Goal: Communication & Community: Share content

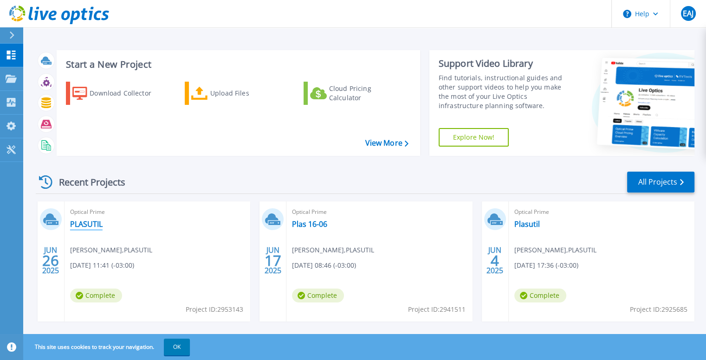
click at [87, 220] on link "PLASUTIL" at bounding box center [86, 224] width 32 height 9
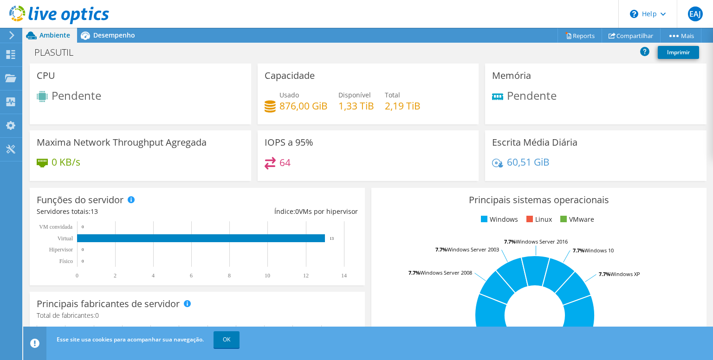
click at [52, 37] on span "Ambiente" at bounding box center [54, 35] width 31 height 9
drag, startPoint x: 48, startPoint y: 33, endPoint x: 11, endPoint y: 33, distance: 37.1
click at [47, 33] on span "Ambiente" at bounding box center [54, 35] width 31 height 9
click at [237, 344] on link "OK" at bounding box center [226, 339] width 26 height 17
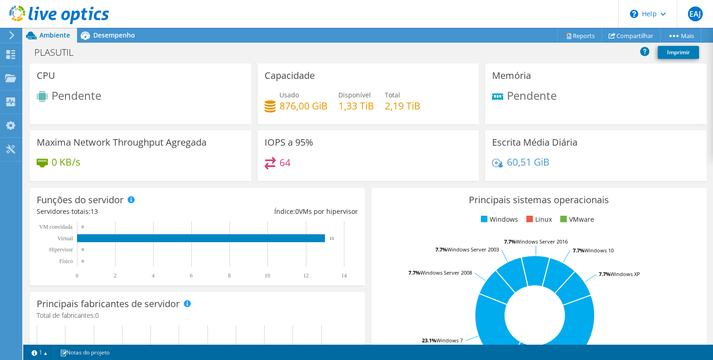
click at [11, 36] on icon at bounding box center [11, 35] width 7 height 8
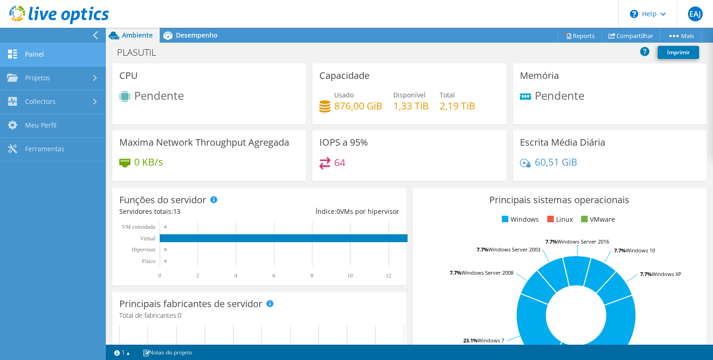
click at [38, 54] on link "Painel" at bounding box center [53, 55] width 106 height 24
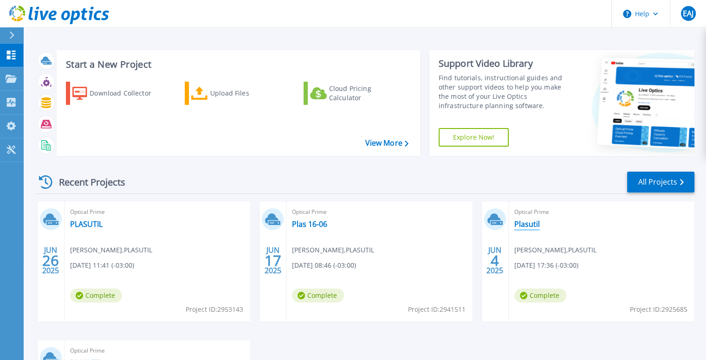
click at [535, 222] on link "Plasutil" at bounding box center [527, 224] width 26 height 9
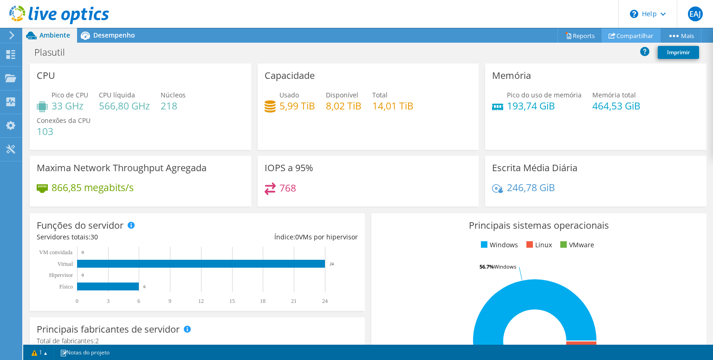
click at [632, 31] on link "Compartilhar" at bounding box center [631, 35] width 59 height 14
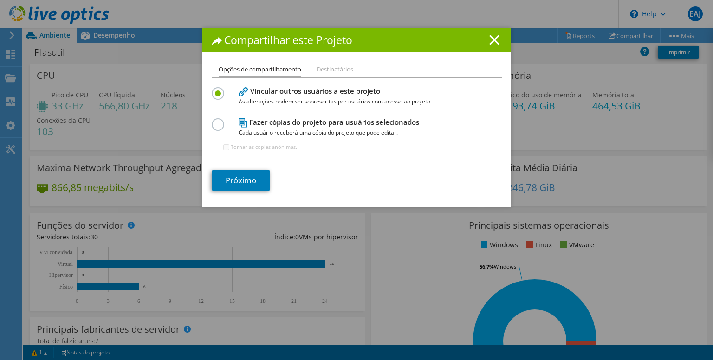
click at [332, 65] on li "Destinatários" at bounding box center [335, 70] width 37 height 12
click at [216, 121] on label at bounding box center [220, 119] width 16 height 2
click at [0, 0] on input "radio" at bounding box center [0, 0] width 0 height 0
click at [215, 90] on label at bounding box center [220, 88] width 16 height 2
click at [0, 0] on input "radio" at bounding box center [0, 0] width 0 height 0
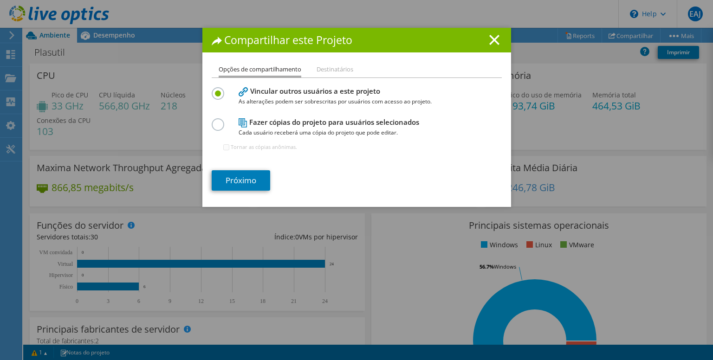
click at [317, 73] on li "Destinatários" at bounding box center [335, 70] width 37 height 12
click at [492, 39] on line at bounding box center [494, 39] width 9 height 9
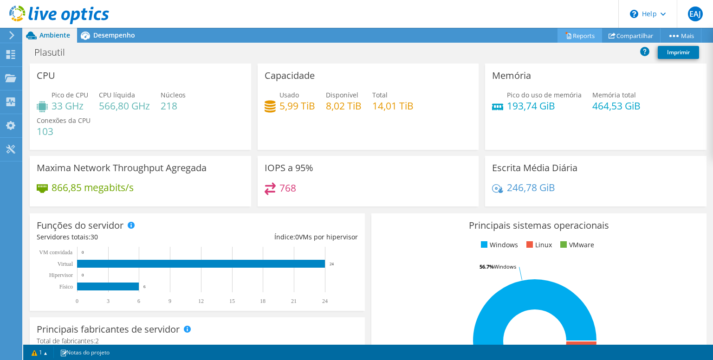
click at [575, 34] on link "Reports" at bounding box center [579, 35] width 45 height 14
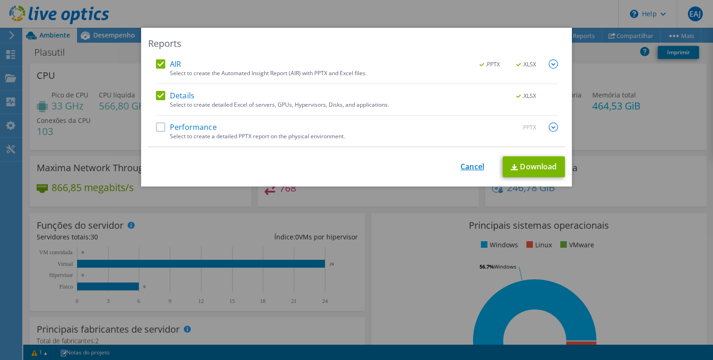
click at [465, 164] on link "Cancel" at bounding box center [472, 166] width 24 height 9
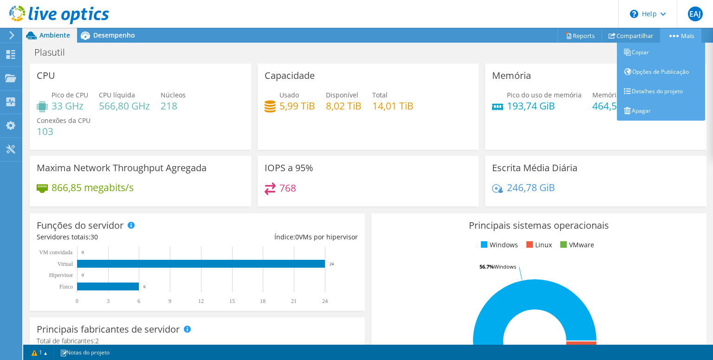
click at [681, 36] on link "Mais" at bounding box center [680, 35] width 41 height 14
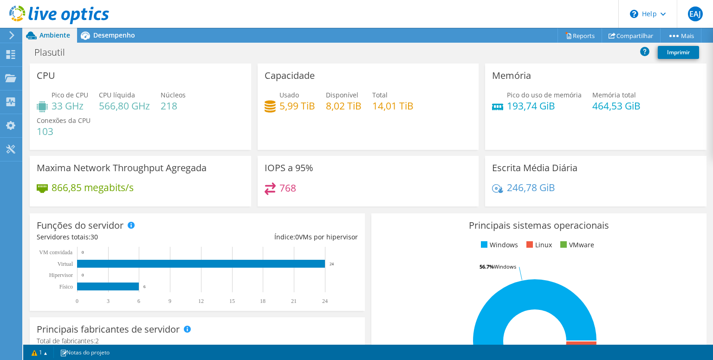
click at [43, 33] on span "Ambiente" at bounding box center [54, 35] width 31 height 9
click at [23, 54] on div "Painel" at bounding box center [36, 54] width 28 height 23
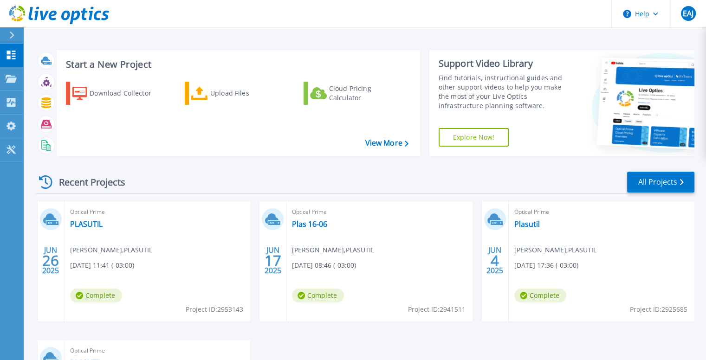
drag, startPoint x: 561, startPoint y: 254, endPoint x: 621, endPoint y: 257, distance: 59.9
click at [619, 260] on div "Optical Prime Plasutil Edson Alves Junior , PLASUTIL 06/04/2025, 17:36 (-03:00)…" at bounding box center [602, 261] width 186 height 120
click at [494, 268] on div "JUN 4 2025" at bounding box center [495, 261] width 18 height 34
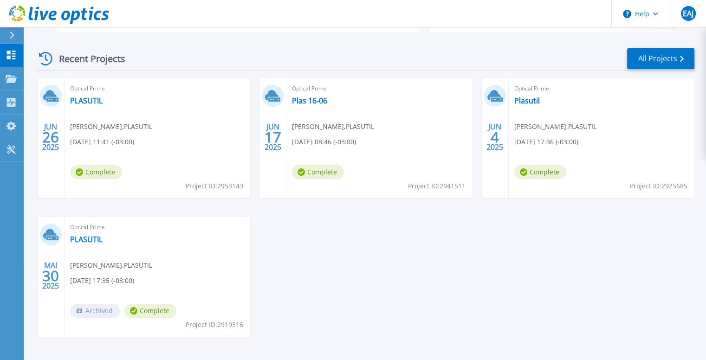
scroll to position [108, 0]
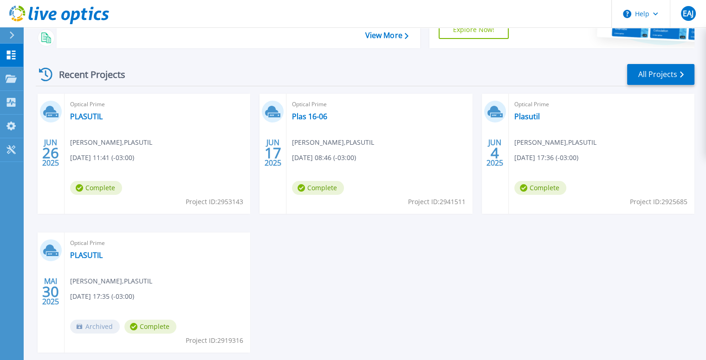
click at [52, 108] on icon at bounding box center [49, 111] width 13 height 10
drag, startPoint x: 53, startPoint y: 108, endPoint x: 76, endPoint y: 106, distance: 22.8
click at [54, 107] on icon at bounding box center [50, 111] width 15 height 14
click at [124, 141] on span "Edson Alves Junior , PLASUTIL" at bounding box center [111, 142] width 82 height 10
click at [84, 185] on span "Complete" at bounding box center [96, 188] width 52 height 14
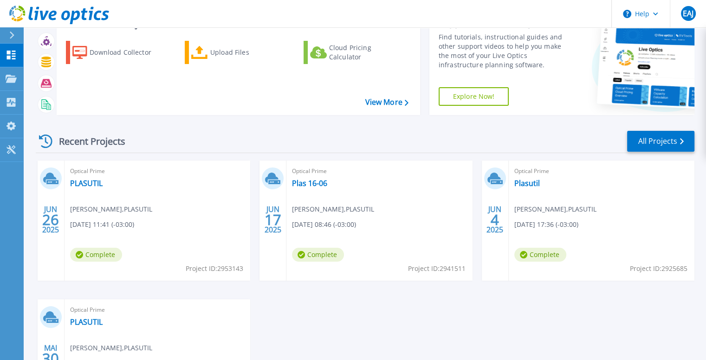
scroll to position [0, 0]
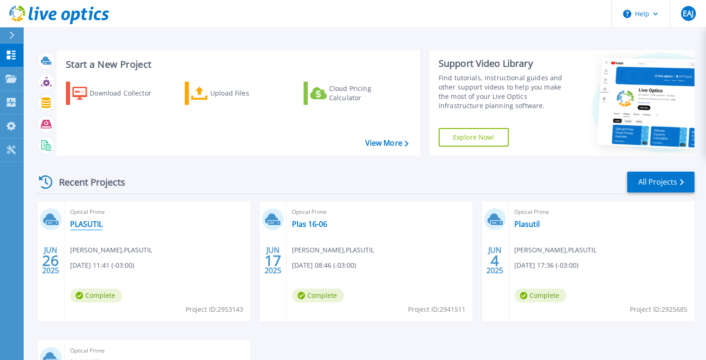
click at [84, 224] on link "PLASUTIL" at bounding box center [86, 224] width 32 height 9
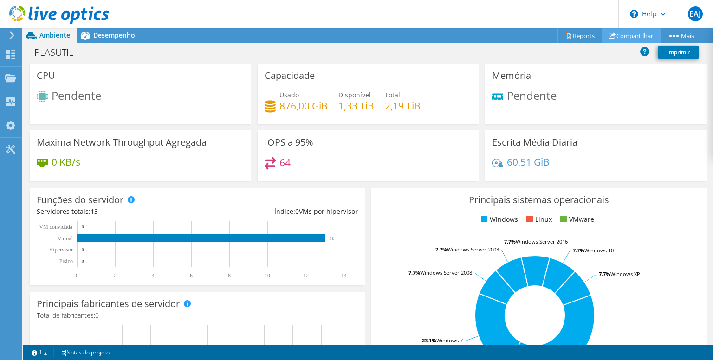
click at [614, 33] on link "Compartilhar" at bounding box center [631, 35] width 59 height 14
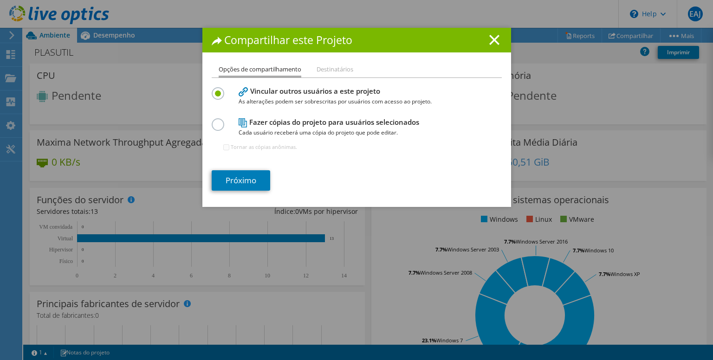
click at [319, 62] on div "Compartilhar este Projeto Opções de compartilhamento Destinatários Vincular out…" at bounding box center [356, 117] width 309 height 179
click at [323, 68] on li "Destinatários" at bounding box center [335, 70] width 37 height 12
click at [329, 70] on li "Destinatários" at bounding box center [335, 70] width 37 height 12
click at [267, 121] on h4 "Fazer cópias do projeto para usuários selecionados Cada usuário receberá uma có…" at bounding box center [355, 127] width 232 height 21
click at [217, 121] on label at bounding box center [220, 119] width 16 height 2
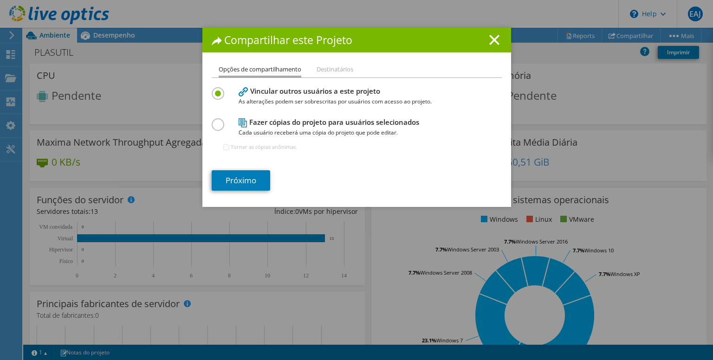
click at [0, 0] on input "radio" at bounding box center [0, 0] width 0 height 0
click at [341, 70] on li "Destinatários" at bounding box center [335, 70] width 37 height 12
click at [230, 177] on link "Próximo" at bounding box center [241, 180] width 58 height 20
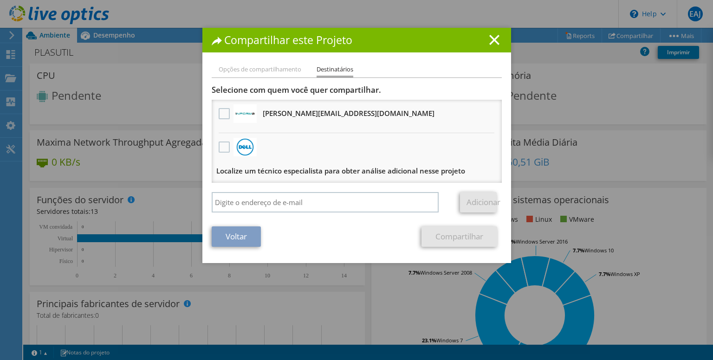
click at [273, 67] on li "Opções de compartilhamento" at bounding box center [260, 70] width 83 height 12
click at [238, 234] on link "Voltar" at bounding box center [236, 236] width 49 height 20
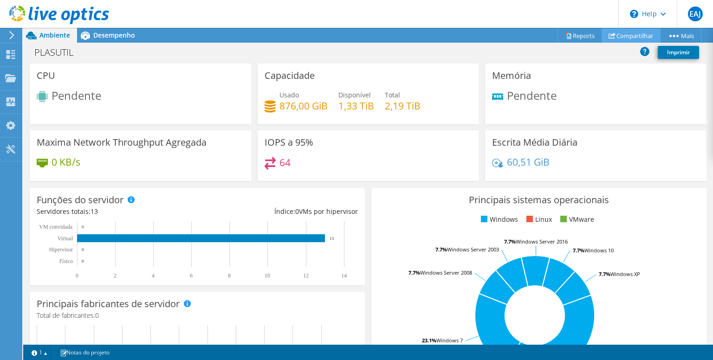
click at [634, 36] on link "Compartilhar" at bounding box center [631, 35] width 59 height 14
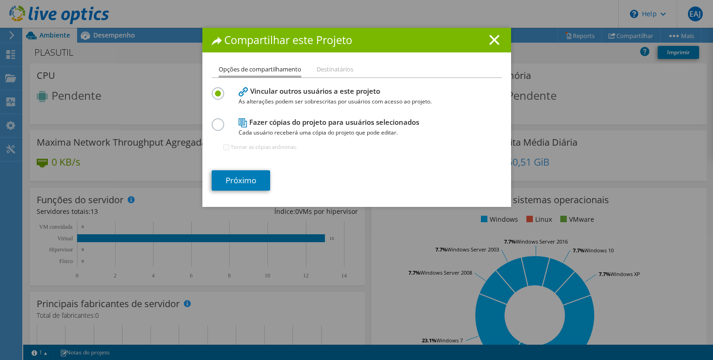
click at [214, 121] on label at bounding box center [220, 119] width 16 height 2
click at [0, 0] on input "radio" at bounding box center [0, 0] width 0 height 0
click at [242, 177] on link "Próximo" at bounding box center [241, 180] width 58 height 20
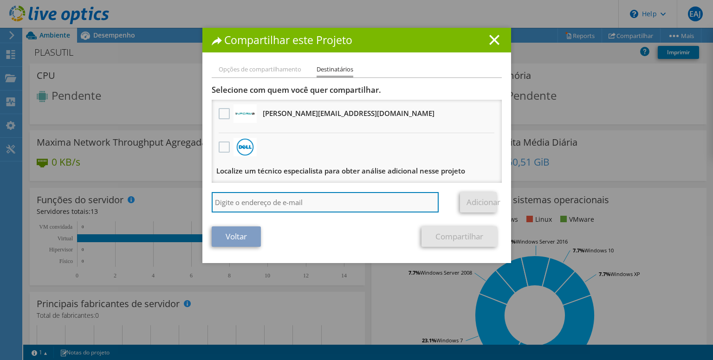
click at [293, 202] on input "search" at bounding box center [325, 202] width 227 height 20
type input "e"
type input "d"
type input "[PERSON_NAME][EMAIL_ADDRESS][PERSON_NAME][DOMAIN_NAME]"
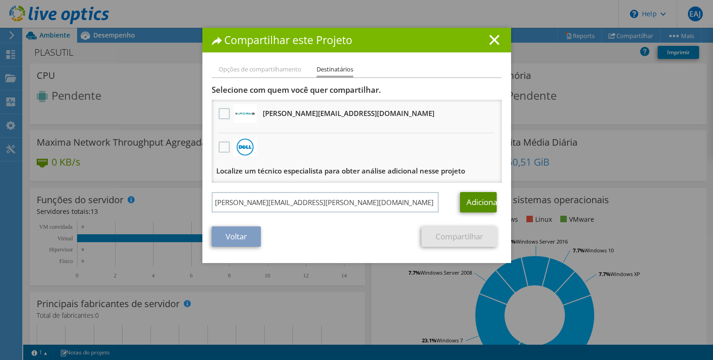
click at [466, 197] on link "Adicionar" at bounding box center [478, 202] width 37 height 20
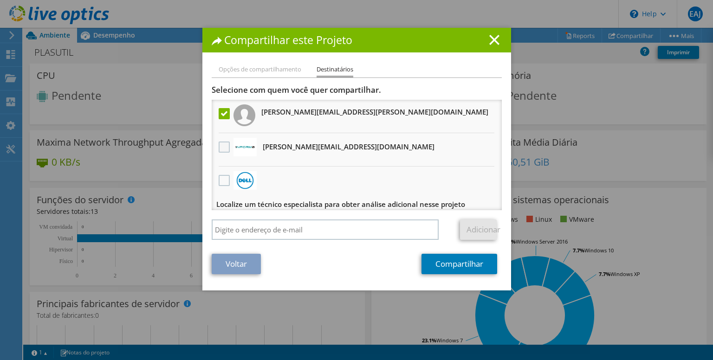
click at [219, 145] on label at bounding box center [225, 147] width 13 height 11
click at [0, 0] on input "checkbox" at bounding box center [0, 0] width 0 height 0
click at [463, 272] on link "Compartilhar" at bounding box center [459, 264] width 76 height 20
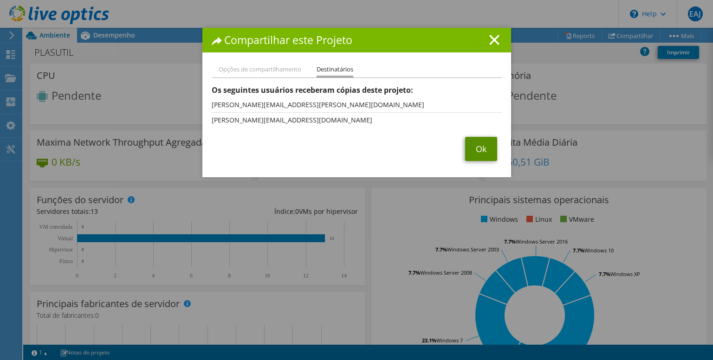
click at [484, 143] on link "Ok" at bounding box center [481, 149] width 32 height 24
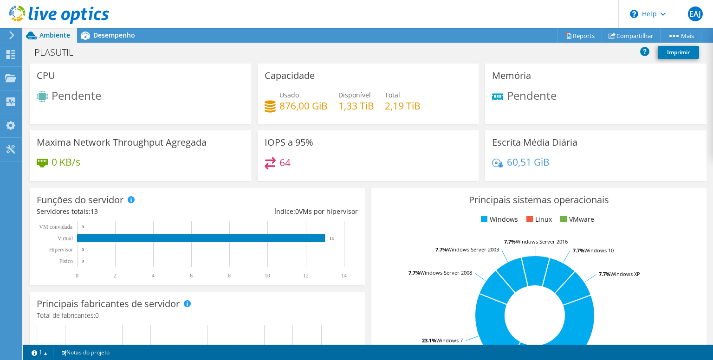
click at [13, 34] on use at bounding box center [11, 35] width 5 height 8
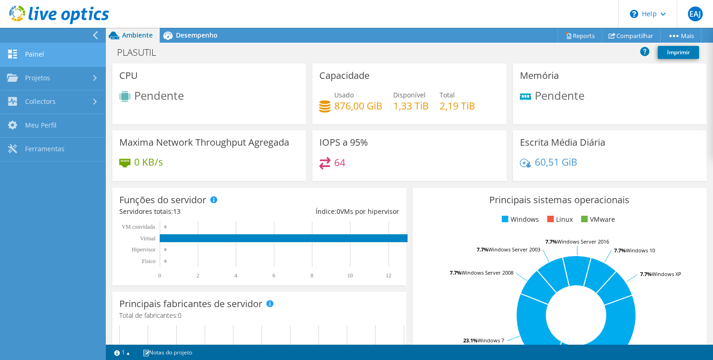
click at [44, 50] on link "Painel" at bounding box center [53, 55] width 106 height 24
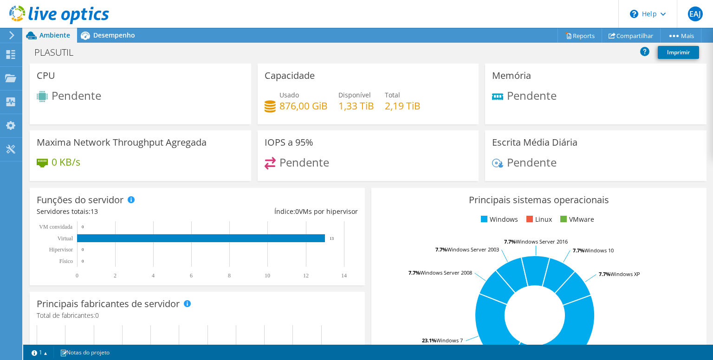
scroll to position [289, 0]
click at [666, 208] on div "Principais sistemas operacionais Windows Linux VMware 38.5% Windows Server 2022…" at bounding box center [538, 299] width 335 height 222
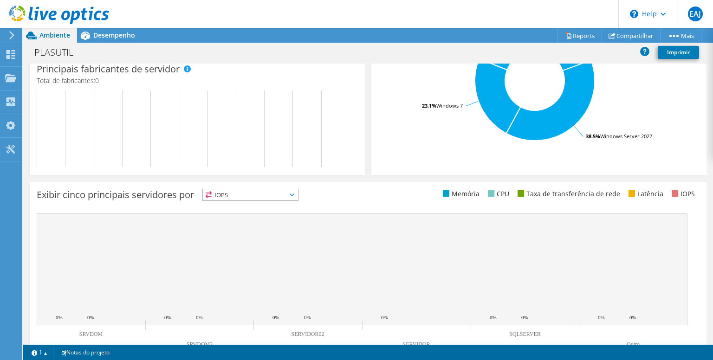
scroll to position [213, 0]
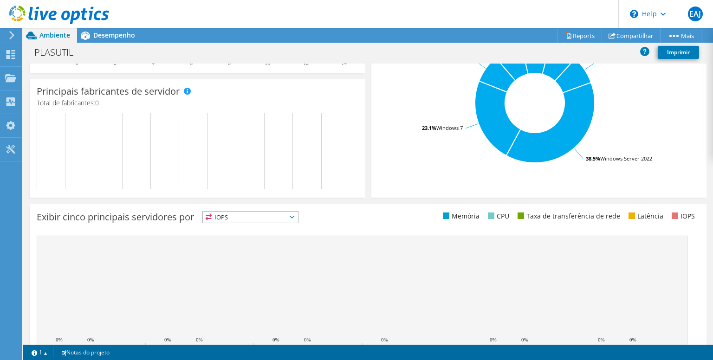
click at [247, 216] on span "IOPS" at bounding box center [250, 217] width 95 height 11
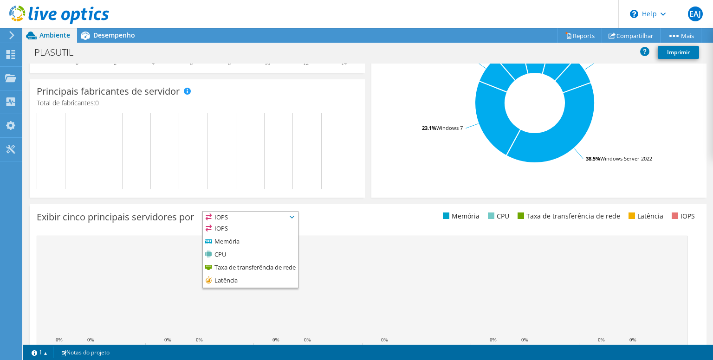
click at [254, 213] on span "IOPS" at bounding box center [250, 217] width 95 height 11
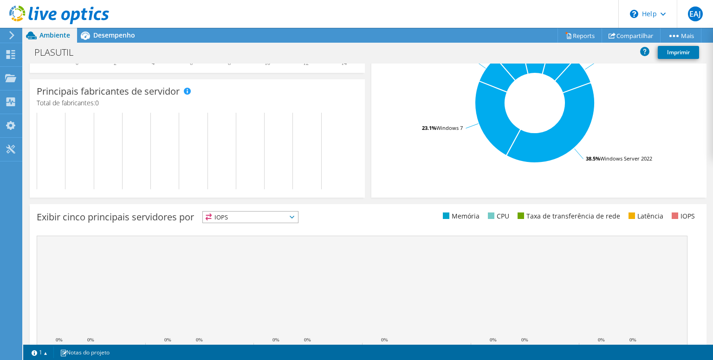
click at [254, 213] on span "IOPS" at bounding box center [250, 217] width 95 height 11
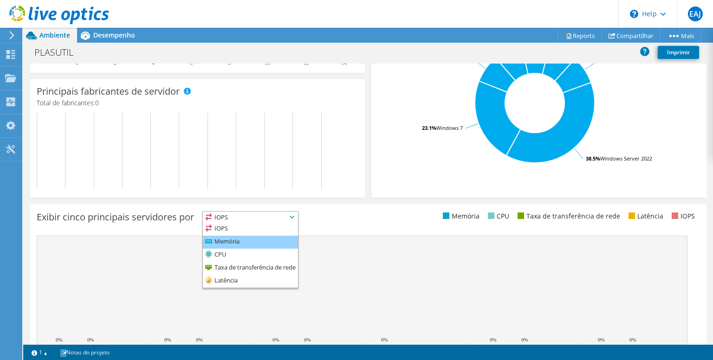
click at [233, 237] on li "Memória" at bounding box center [250, 242] width 95 height 13
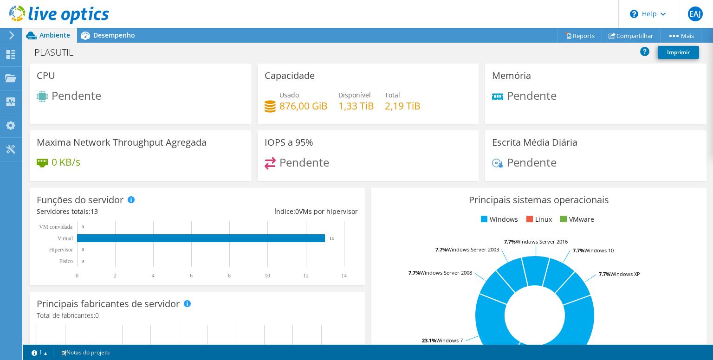
scroll to position [10, 0]
click at [50, 51] on h1 "PLASUTIL" at bounding box center [59, 52] width 58 height 10
click at [120, 34] on span "Desempenho" at bounding box center [114, 35] width 42 height 9
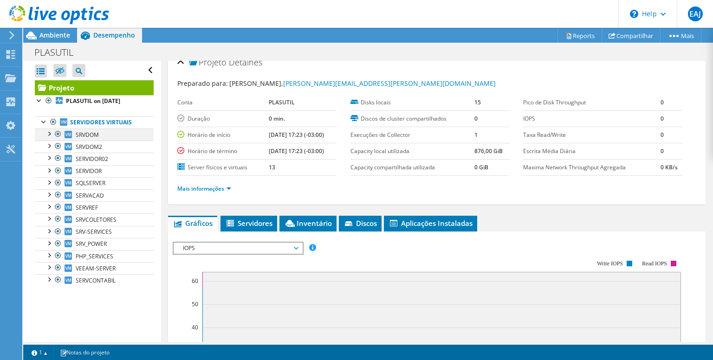
click at [50, 131] on div at bounding box center [48, 133] width 9 height 9
click at [47, 130] on div at bounding box center [48, 133] width 9 height 9
click at [38, 100] on div at bounding box center [39, 99] width 9 height 9
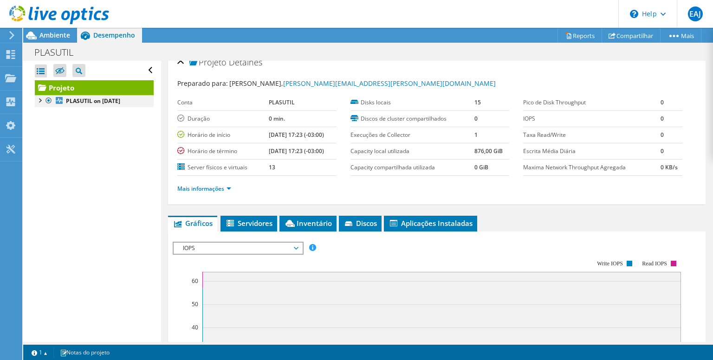
click at [41, 97] on div at bounding box center [39, 99] width 9 height 9
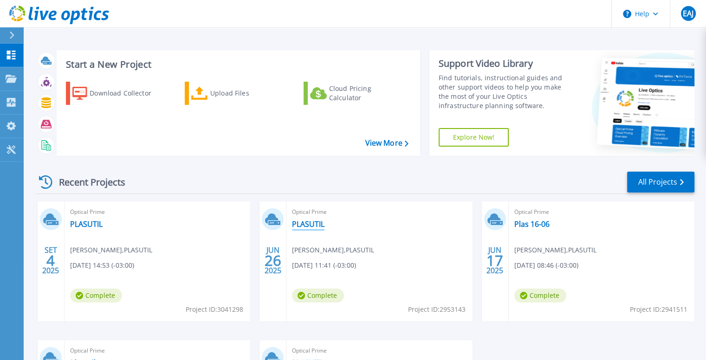
click at [306, 222] on link "PLASUTIL" at bounding box center [308, 224] width 32 height 9
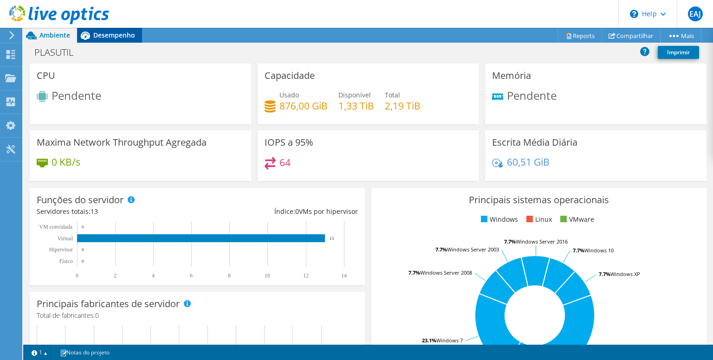
click at [123, 32] on span "Desempenho" at bounding box center [114, 35] width 42 height 9
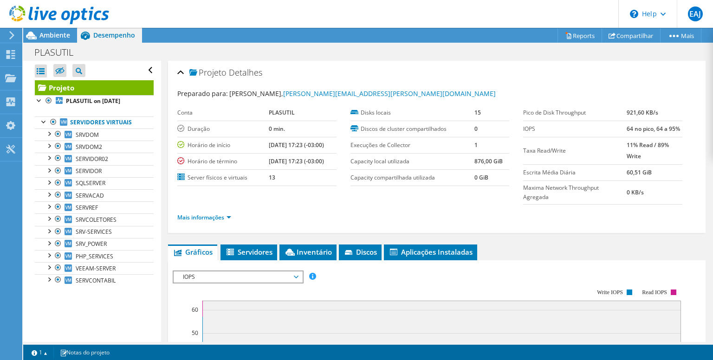
click at [8, 35] on icon at bounding box center [11, 35] width 7 height 8
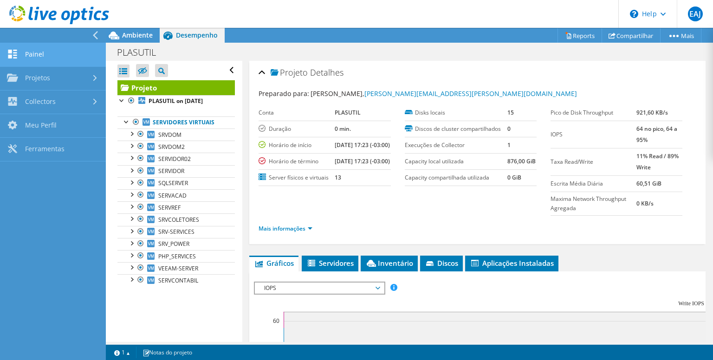
click at [70, 56] on link "Painel" at bounding box center [53, 55] width 106 height 24
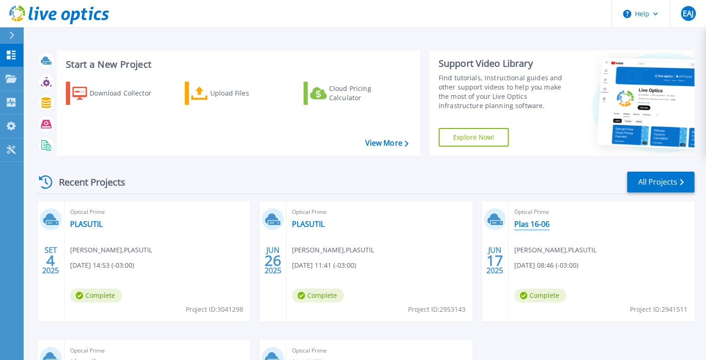
click at [539, 221] on link "Plas 16-06" at bounding box center [531, 224] width 35 height 9
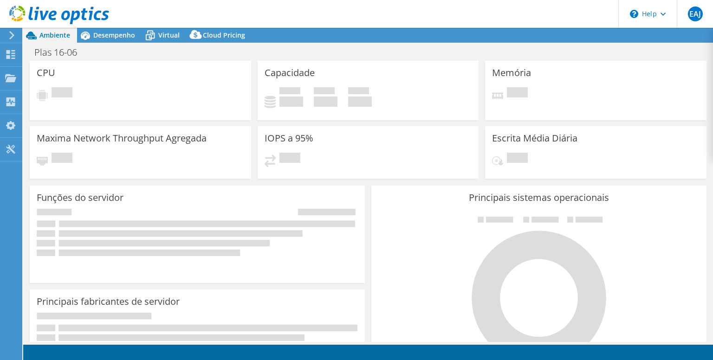
select select "SouthAmerica"
select select "BRL"
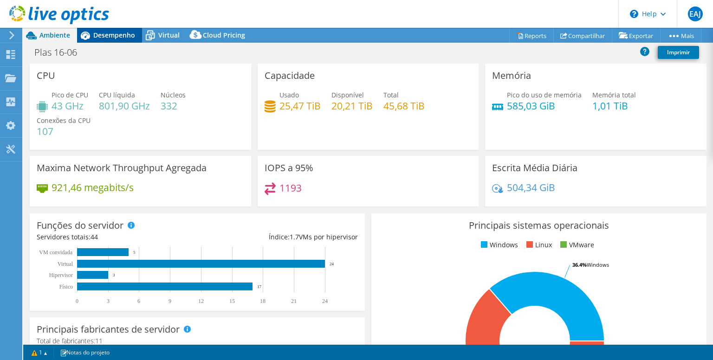
click at [110, 36] on span "Desempenho" at bounding box center [114, 35] width 42 height 9
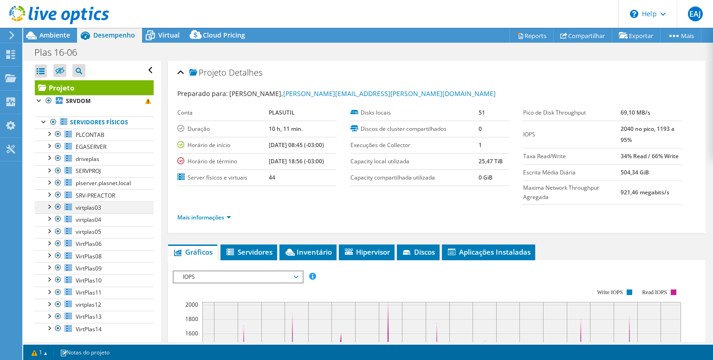
click at [48, 203] on div at bounding box center [48, 205] width 9 height 9
click at [591, 32] on link "Compartilhar" at bounding box center [582, 35] width 59 height 14
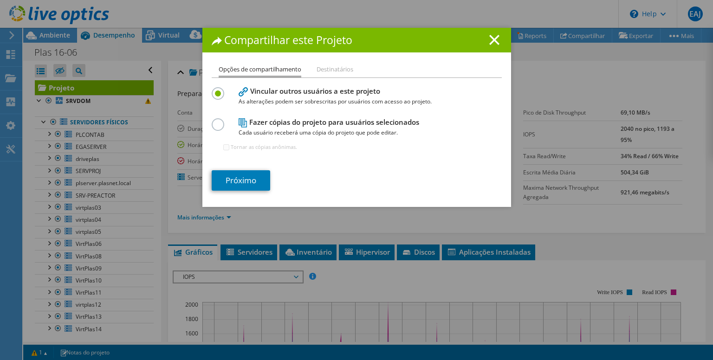
click at [213, 121] on label at bounding box center [220, 119] width 16 height 2
click at [0, 0] on input "radio" at bounding box center [0, 0] width 0 height 0
click at [260, 178] on link "Próximo" at bounding box center [241, 180] width 58 height 20
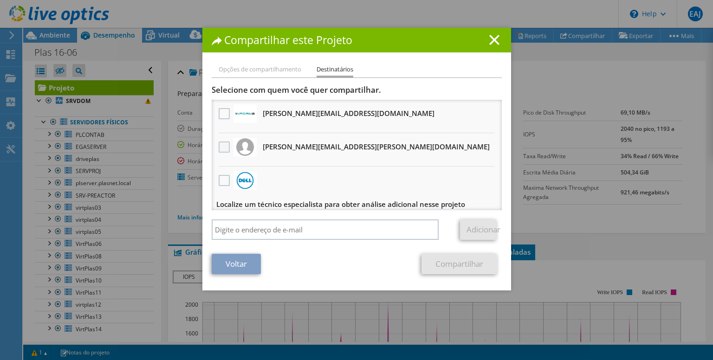
click at [219, 145] on label at bounding box center [225, 147] width 13 height 11
click at [0, 0] on input "checkbox" at bounding box center [0, 0] width 0 height 0
click at [468, 265] on link "Compartilhar" at bounding box center [459, 264] width 76 height 20
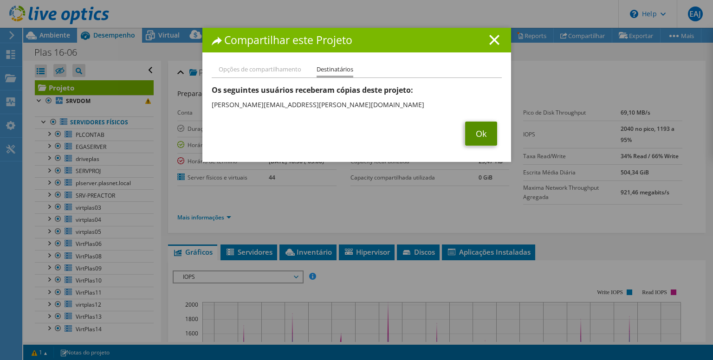
click at [477, 129] on link "Ok" at bounding box center [481, 134] width 32 height 24
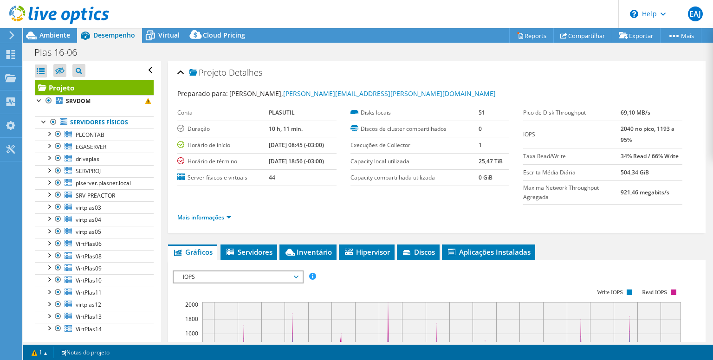
click at [12, 34] on use at bounding box center [11, 35] width 5 height 8
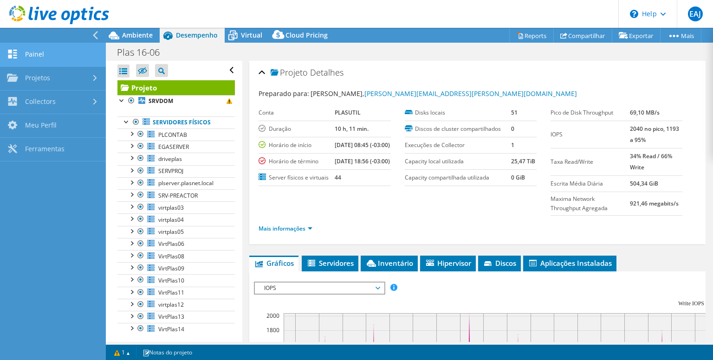
click at [47, 52] on link "Painel" at bounding box center [53, 55] width 106 height 24
